Goal: Register for event/course

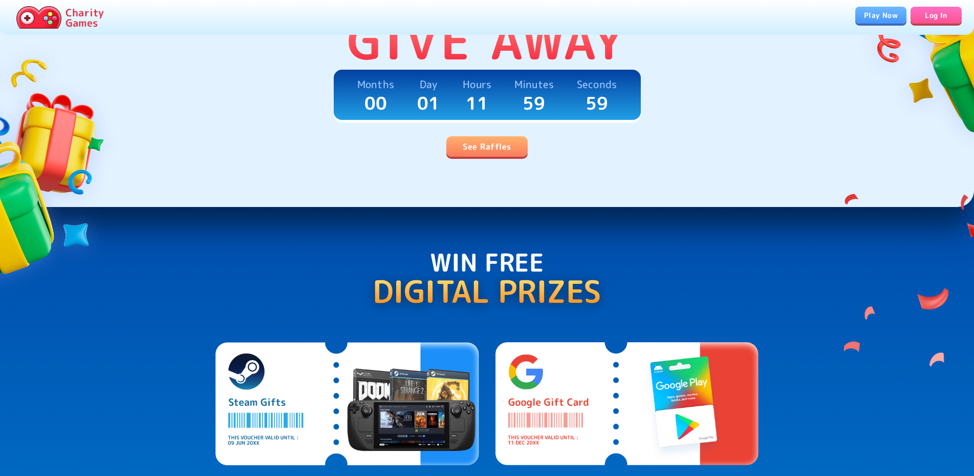
scroll to position [313, 0]
click at [491, 147] on link "See Raffles" at bounding box center [486, 146] width 81 height 20
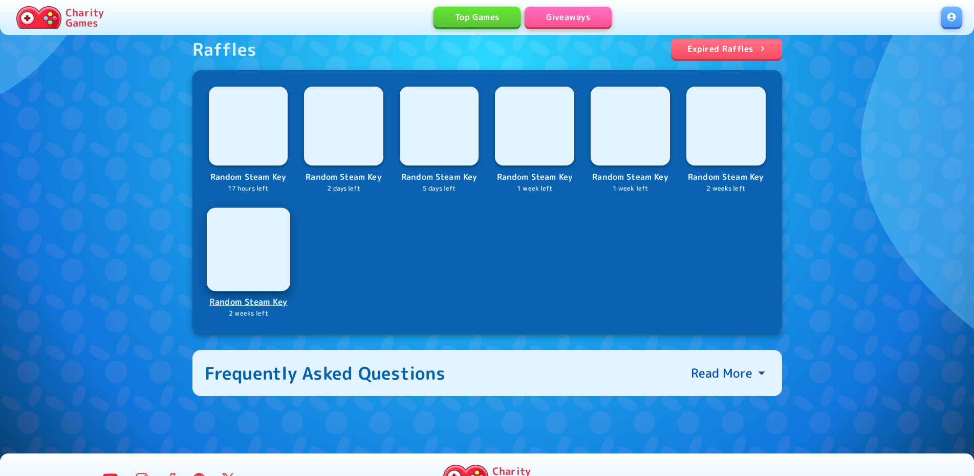
scroll to position [416, 0]
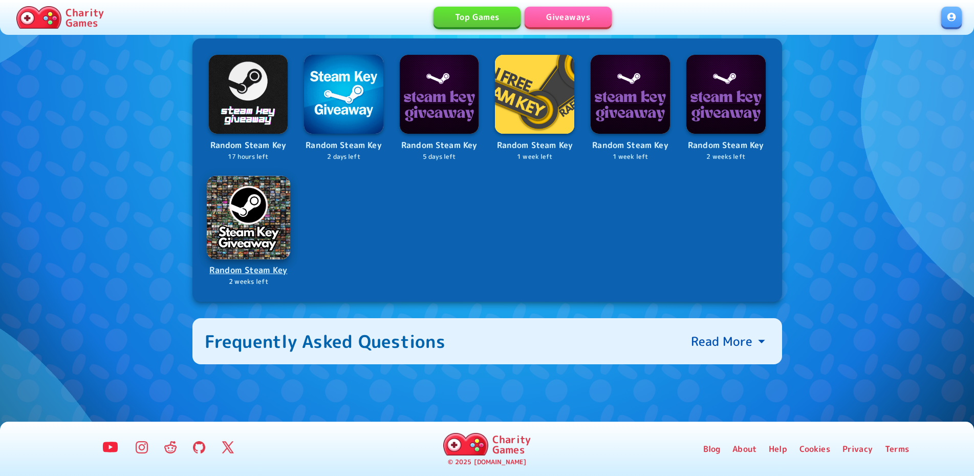
click at [246, 274] on p "Random Steam Key" at bounding box center [248, 270] width 81 height 14
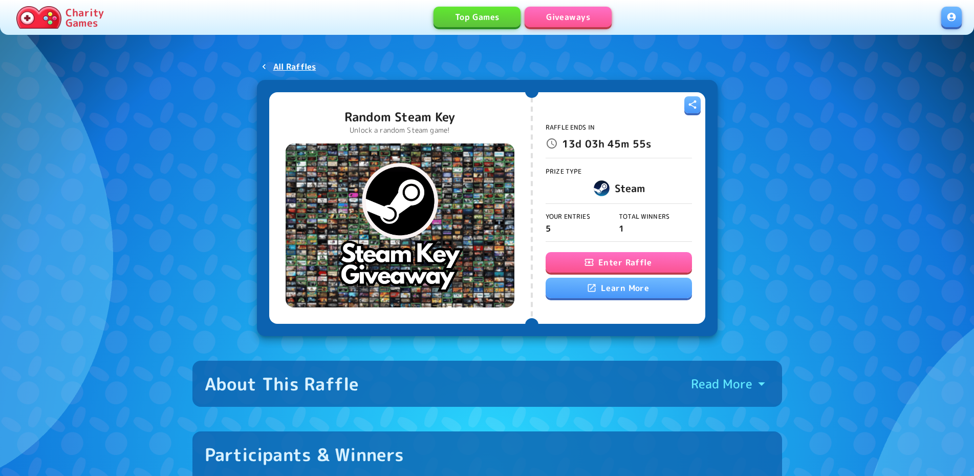
click at [588, 268] on button "Enter Raffle" at bounding box center [619, 262] width 146 height 20
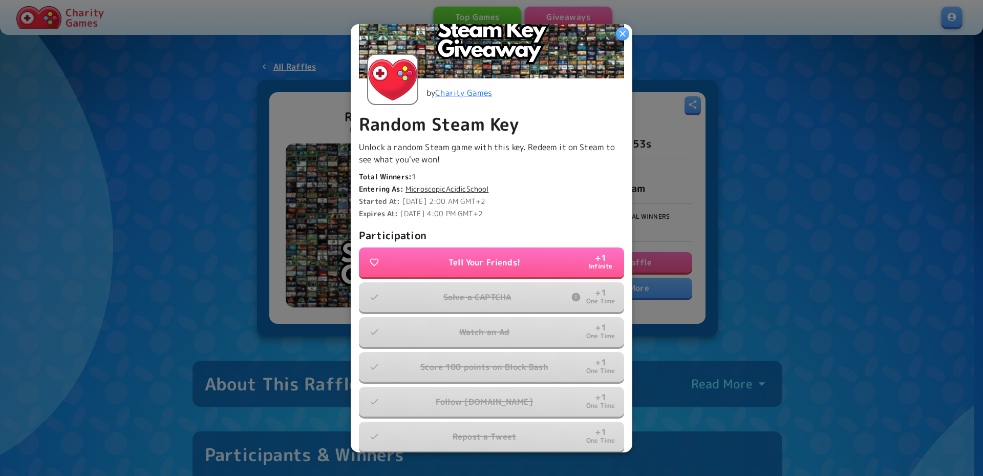
scroll to position [157, 0]
